Goal: Task Accomplishment & Management: Use online tool/utility

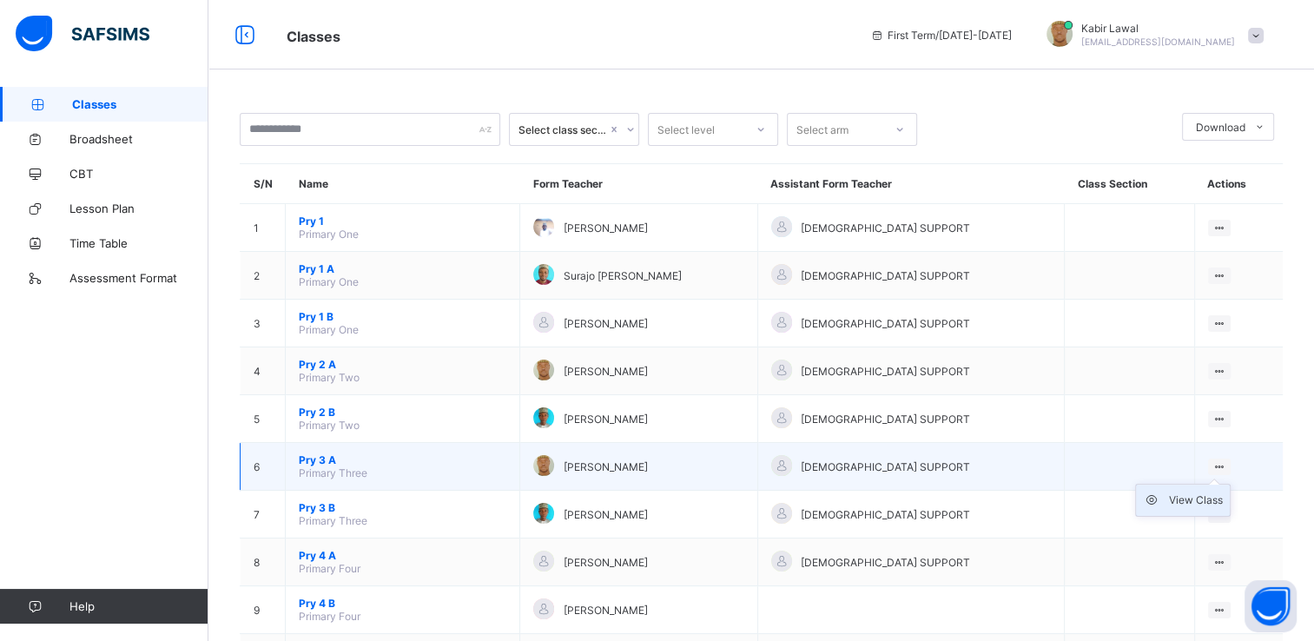
click at [1188, 499] on div "View Class" at bounding box center [1196, 500] width 54 height 17
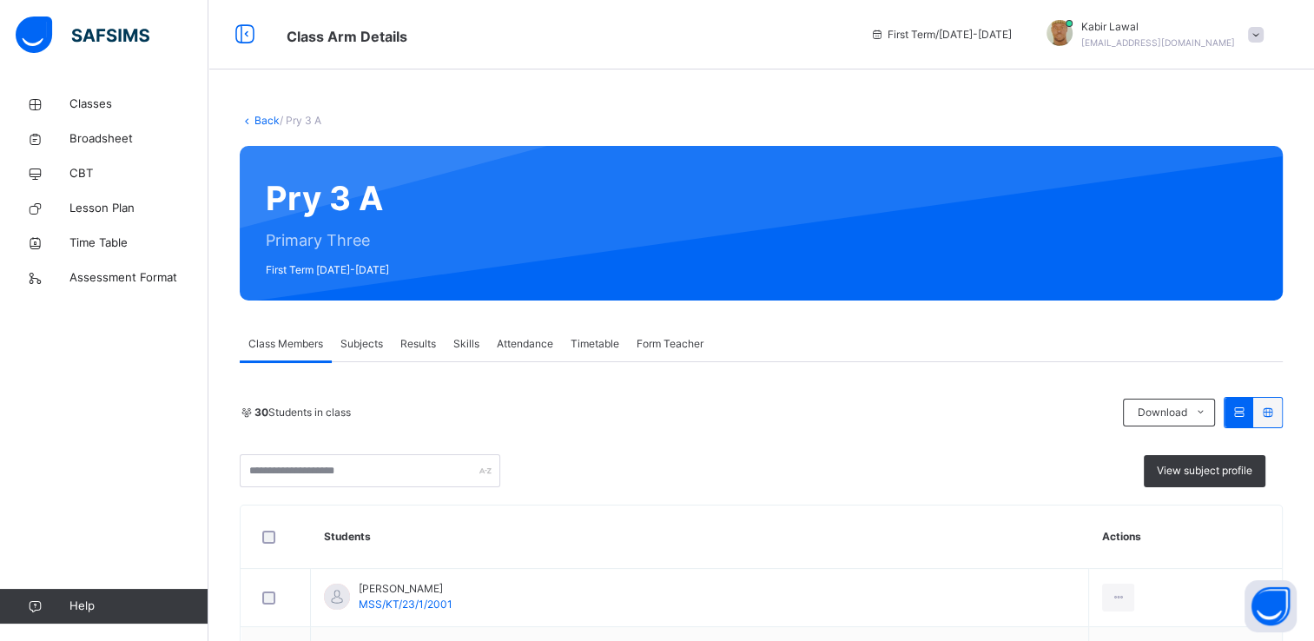
click at [529, 339] on span "Attendance" at bounding box center [525, 344] width 56 height 16
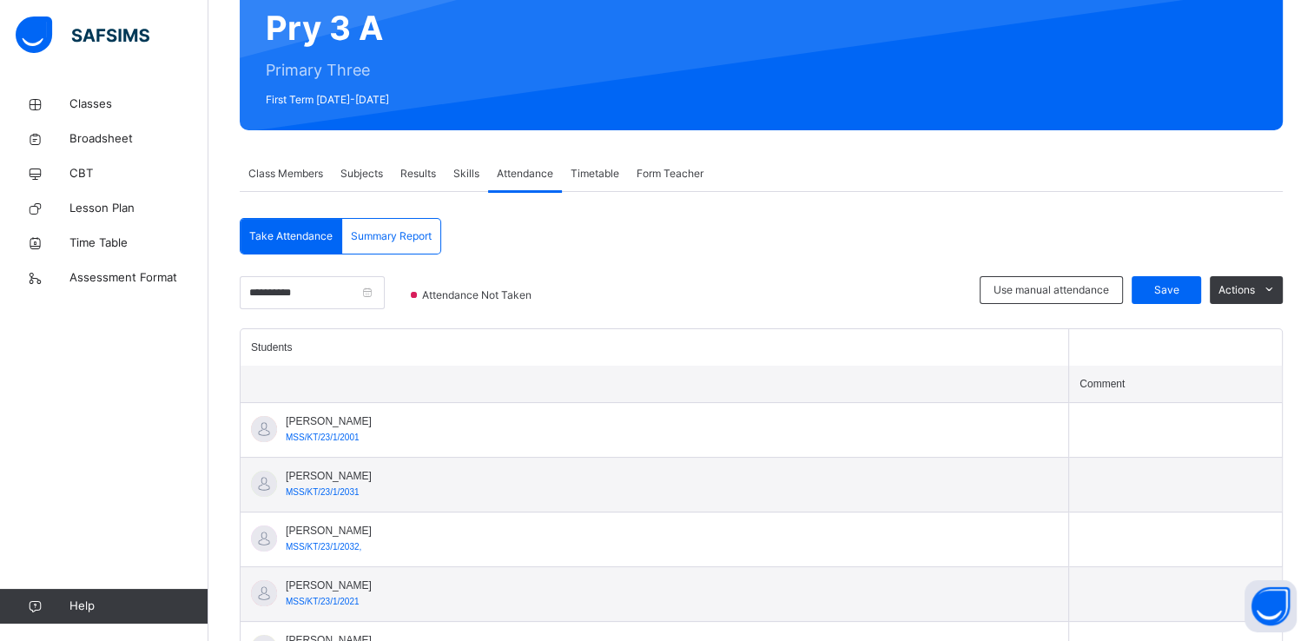
scroll to position [166, 0]
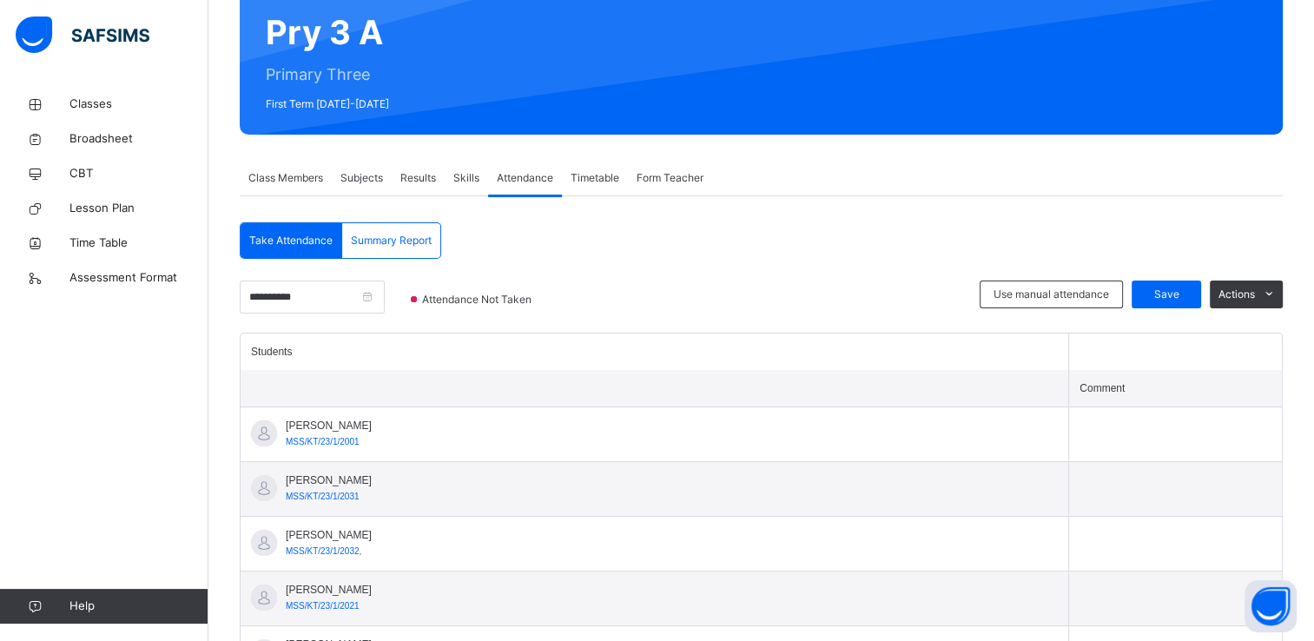
click at [529, 170] on span "Attendance" at bounding box center [525, 178] width 56 height 16
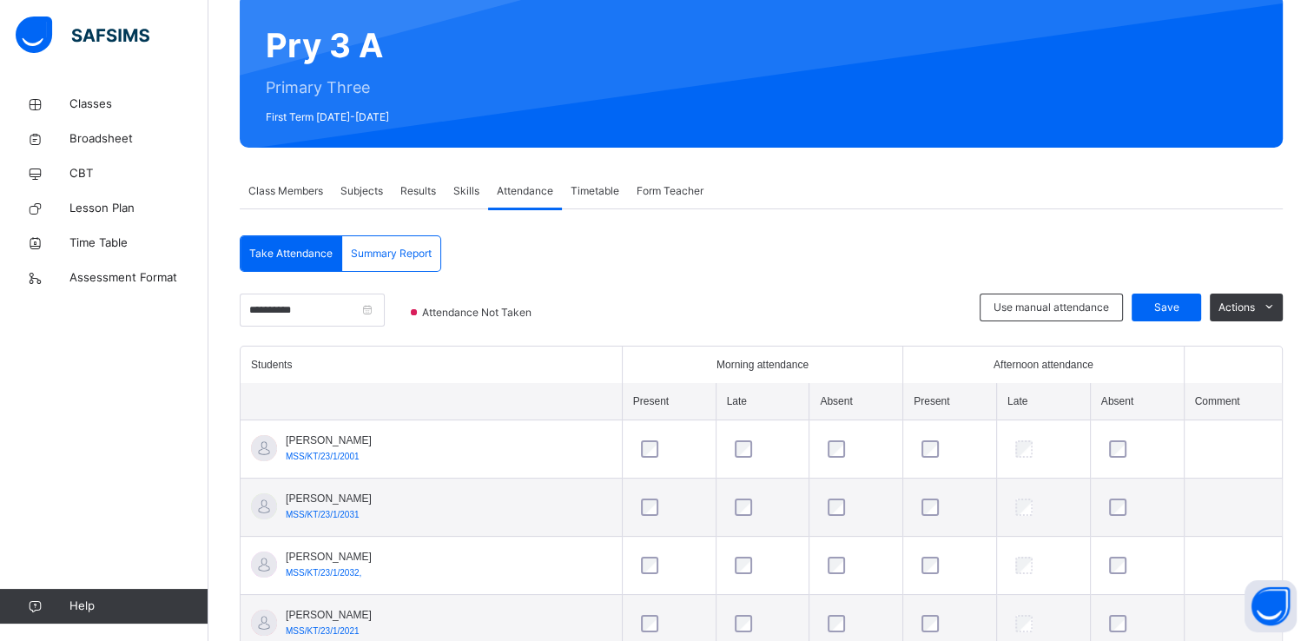
scroll to position [153, 0]
click at [385, 311] on input "**********" at bounding box center [312, 310] width 145 height 33
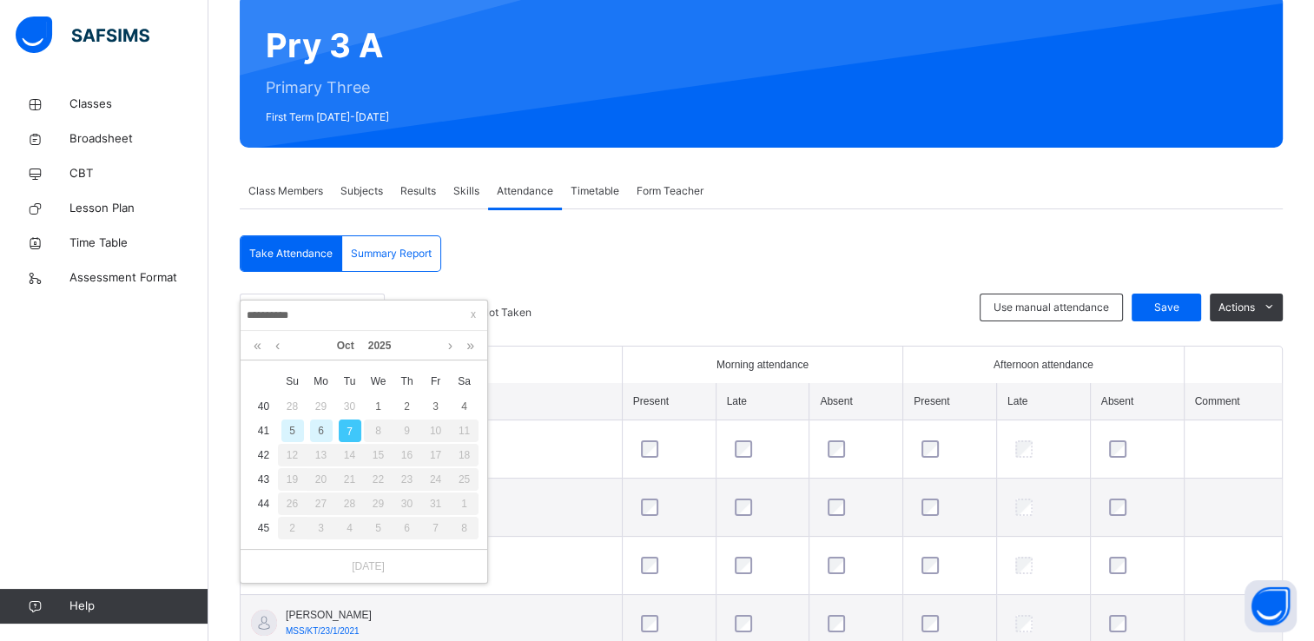
click at [320, 433] on div "6" at bounding box center [321, 431] width 23 height 23
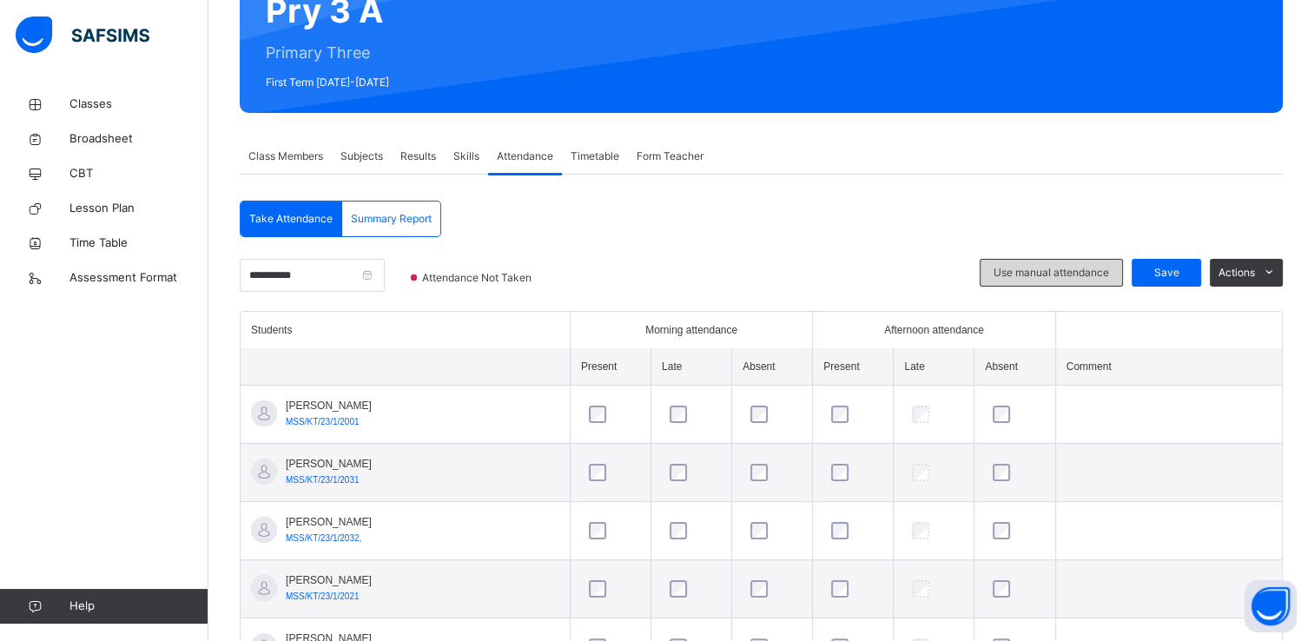
scroll to position [181, 0]
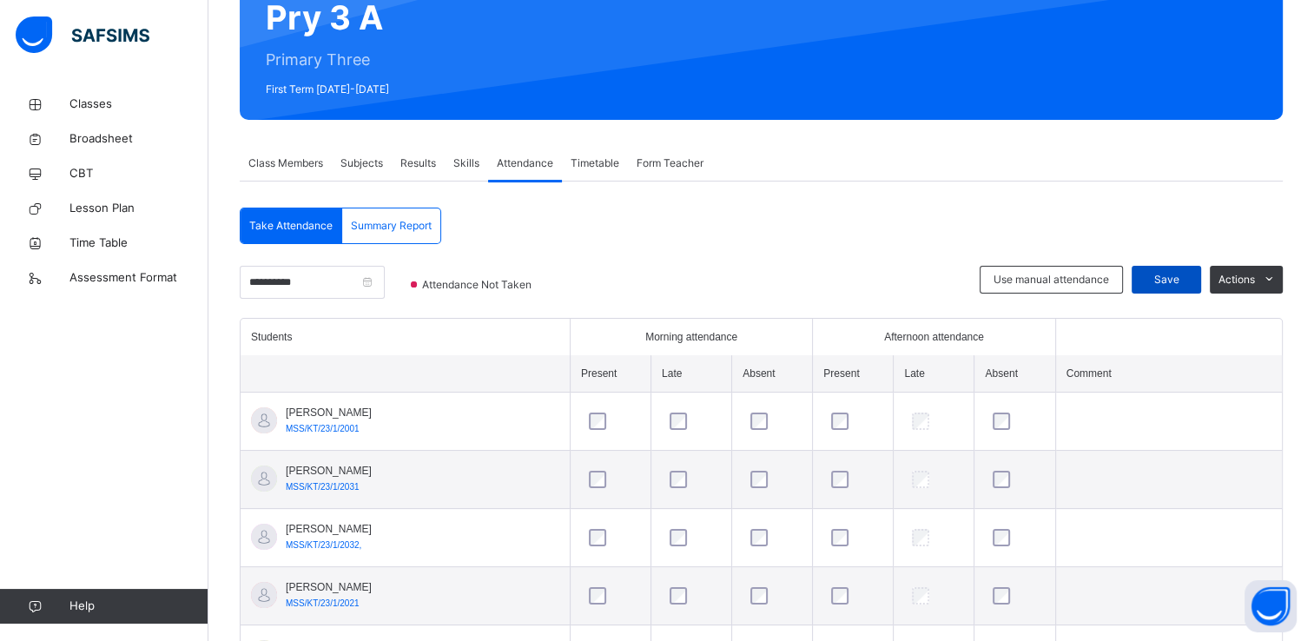
click at [1172, 275] on span "Save" at bounding box center [1166, 280] width 43 height 16
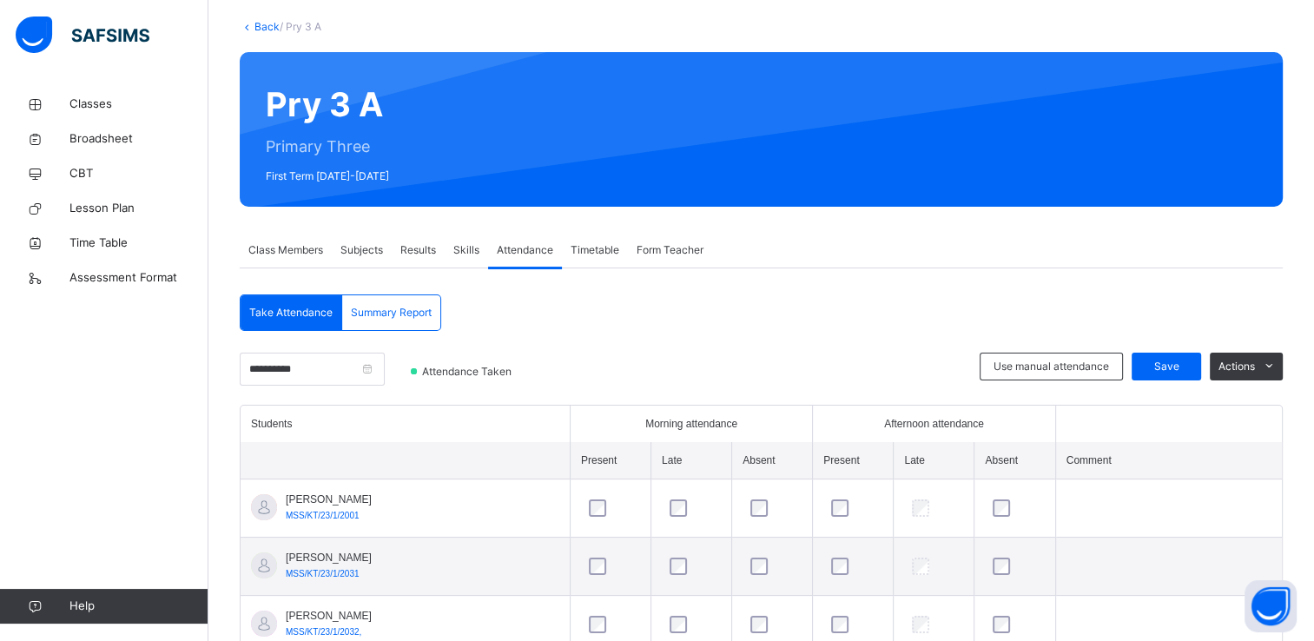
scroll to position [0, 0]
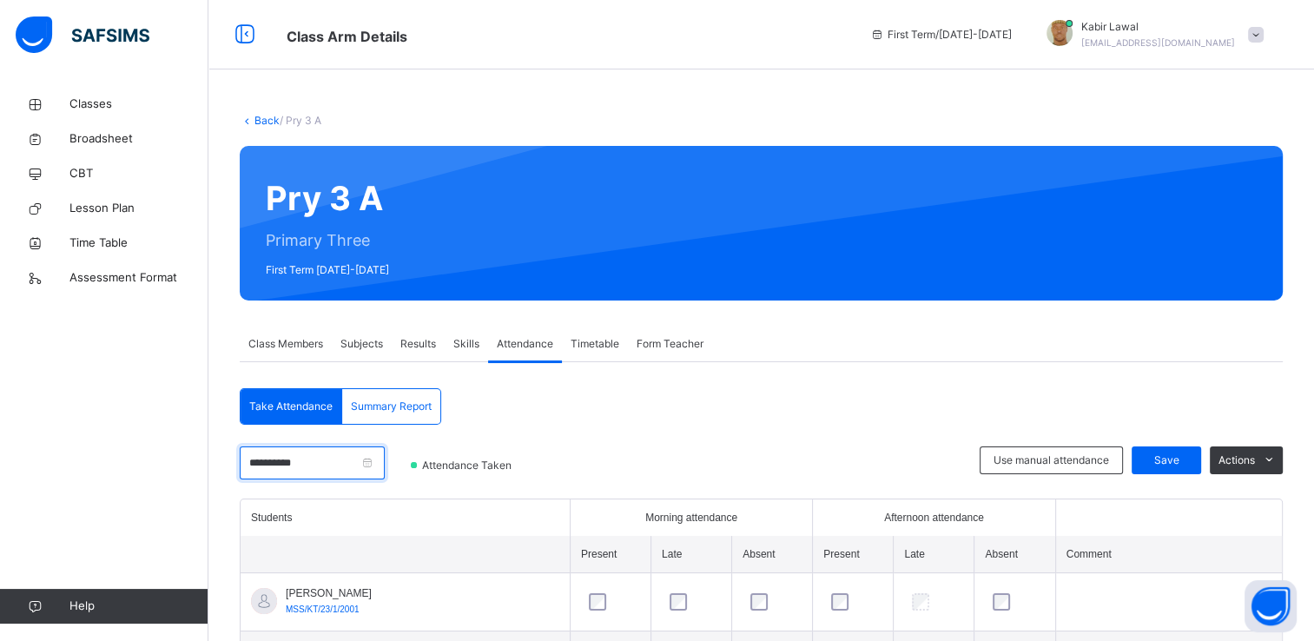
click at [385, 462] on input "**********" at bounding box center [312, 462] width 145 height 33
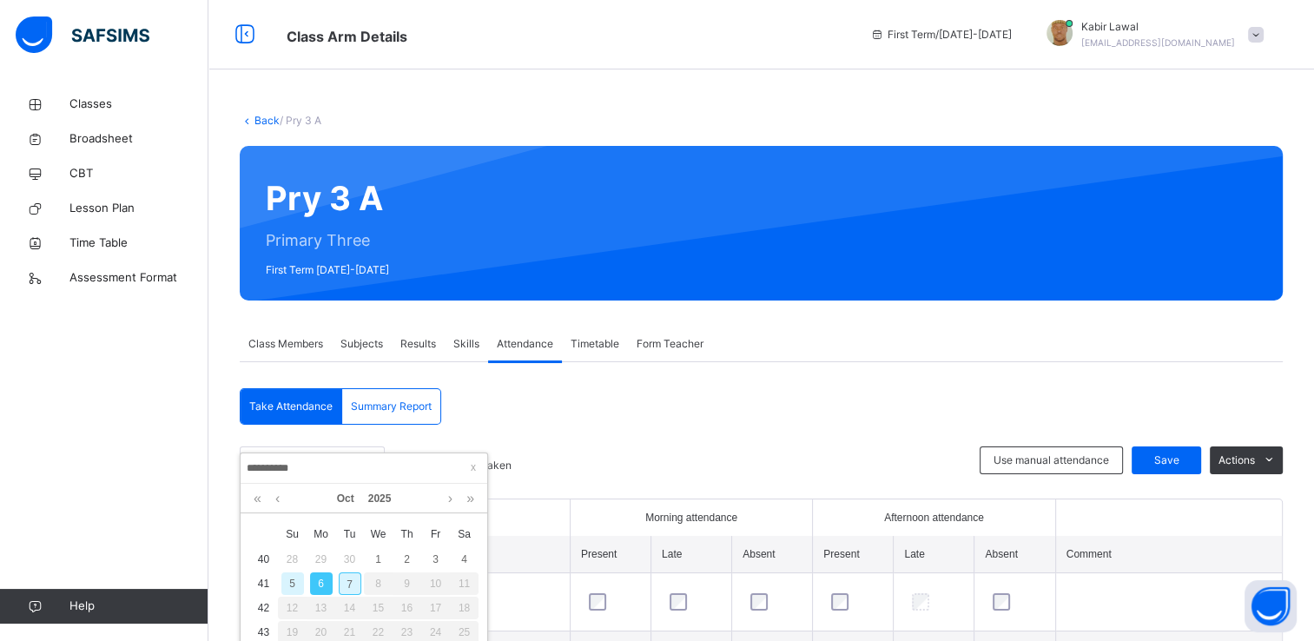
click at [346, 579] on div "7" at bounding box center [350, 583] width 23 height 23
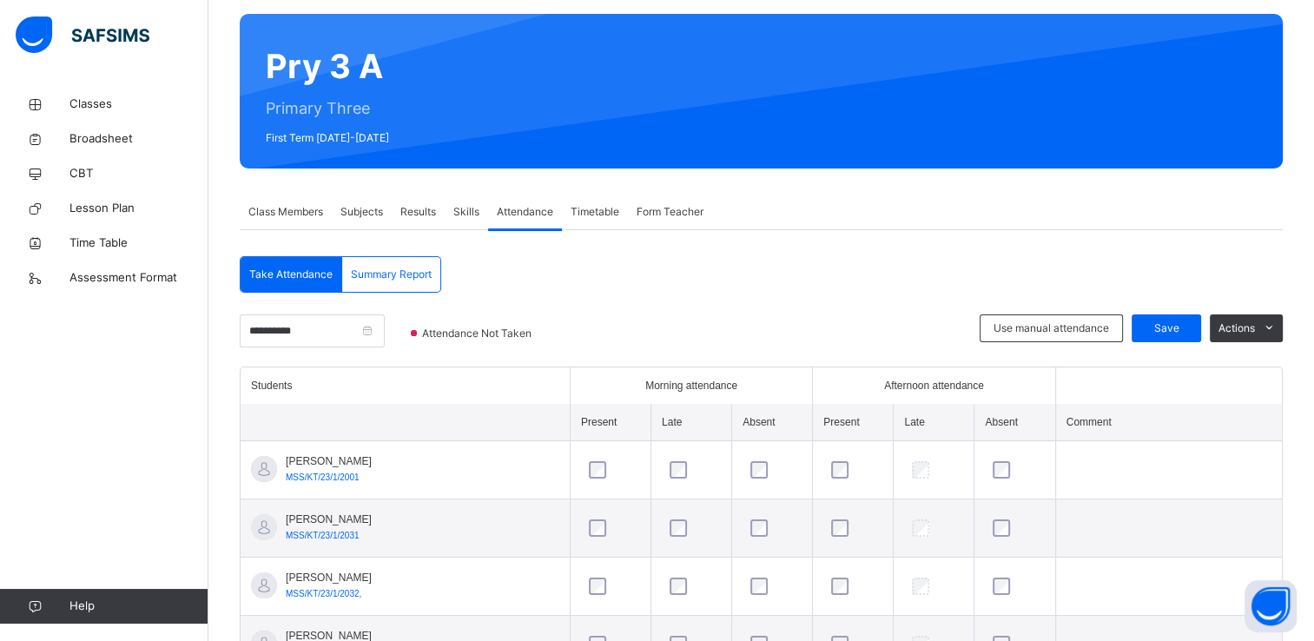
scroll to position [121, 0]
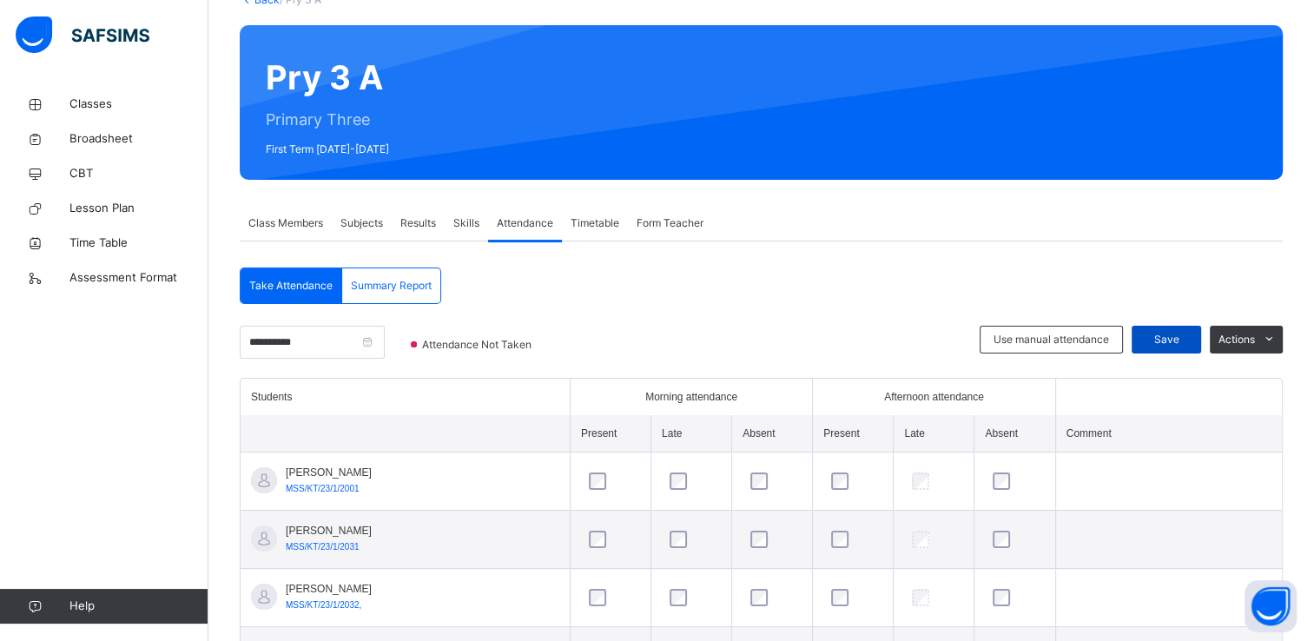
click at [1178, 333] on span "Save" at bounding box center [1166, 340] width 43 height 16
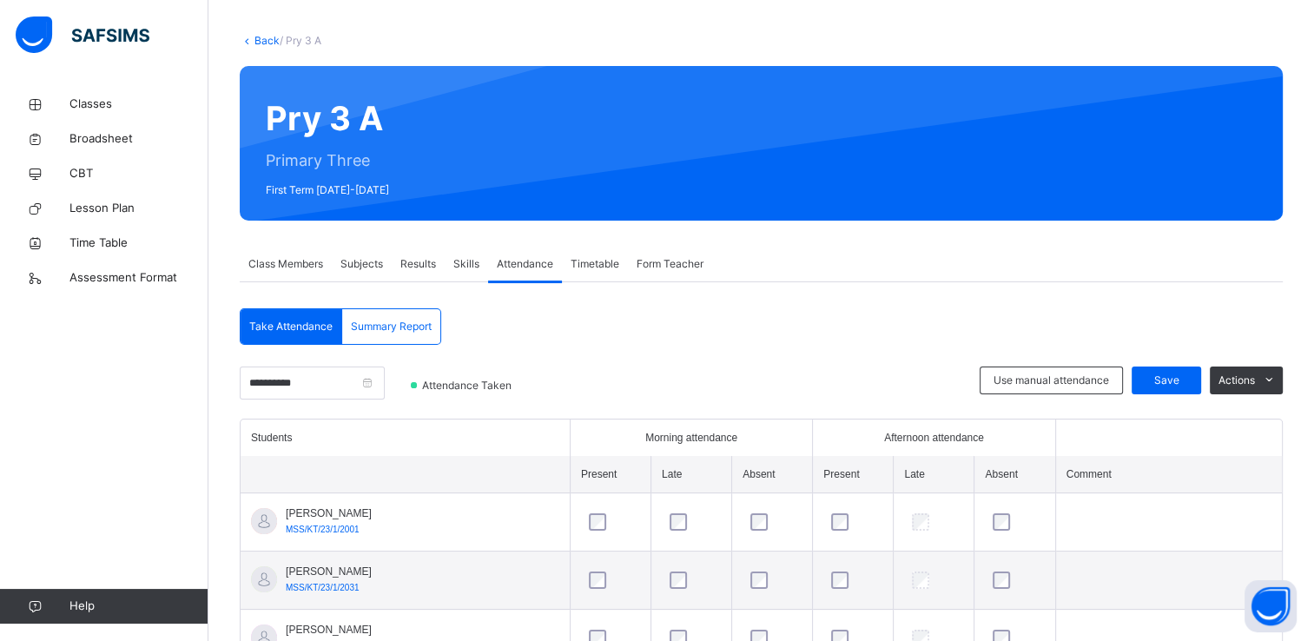
scroll to position [0, 0]
